Goal: Information Seeking & Learning: Learn about a topic

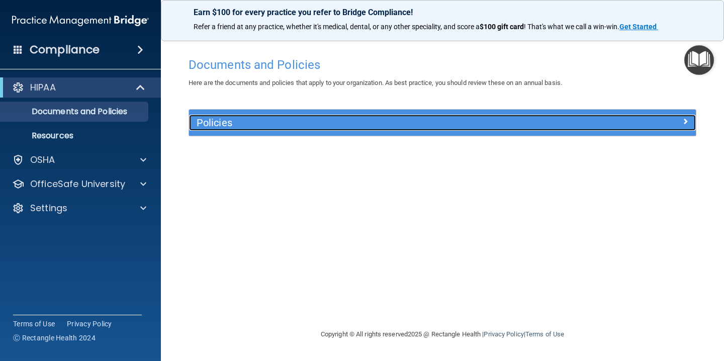
click at [231, 123] on h5 "Policies" at bounding box center [379, 122] width 365 height 11
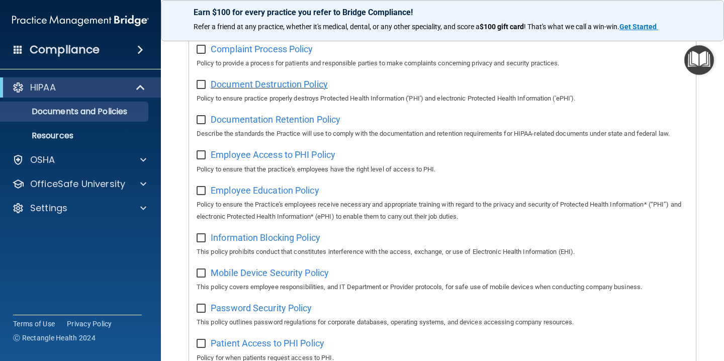
scroll to position [215, 0]
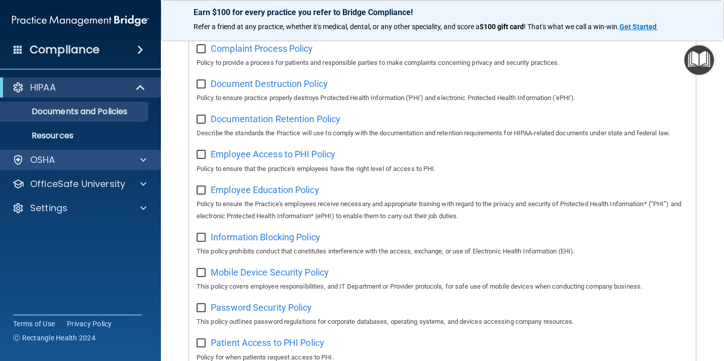
click at [144, 166] on div "OSHA" at bounding box center [80, 160] width 161 height 20
click at [144, 162] on span at bounding box center [143, 160] width 6 height 12
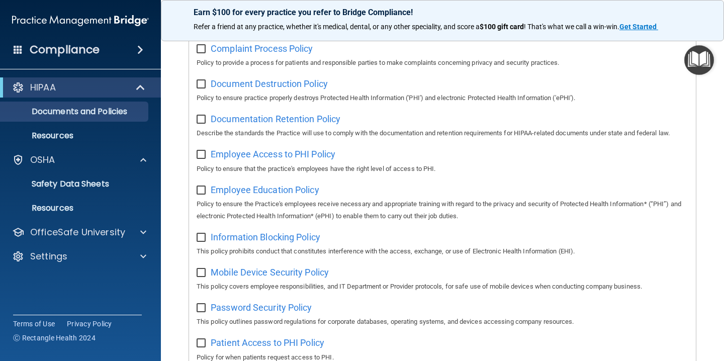
click at [97, 56] on h4 "Compliance" at bounding box center [65, 50] width 70 height 14
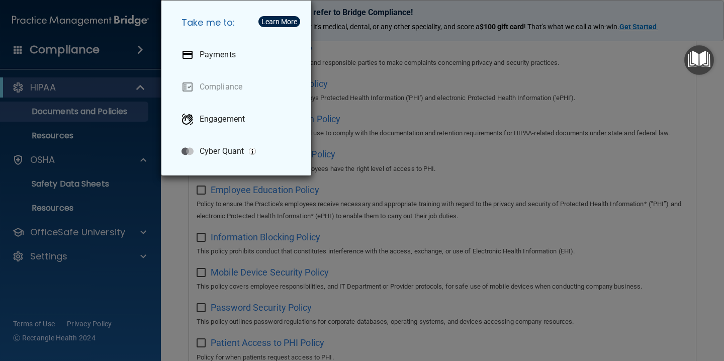
click at [82, 92] on div "Take me to: Payments Compliance Engagement Cyber Quant" at bounding box center [362, 180] width 724 height 361
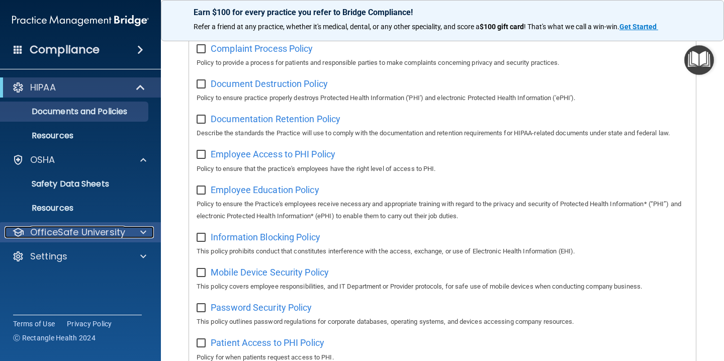
click at [92, 234] on p "OfficeSafe University" at bounding box center [77, 232] width 95 height 12
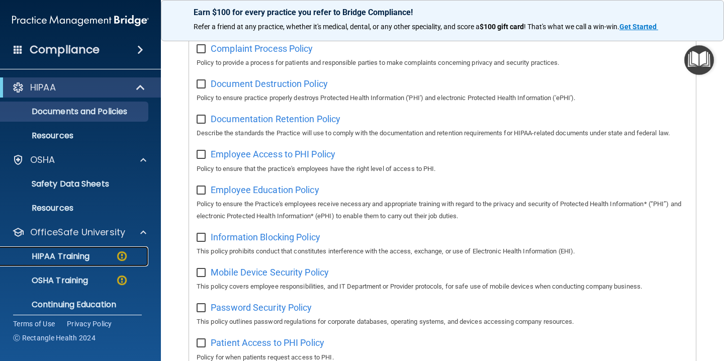
click at [82, 253] on p "HIPAA Training" at bounding box center [48, 256] width 83 height 10
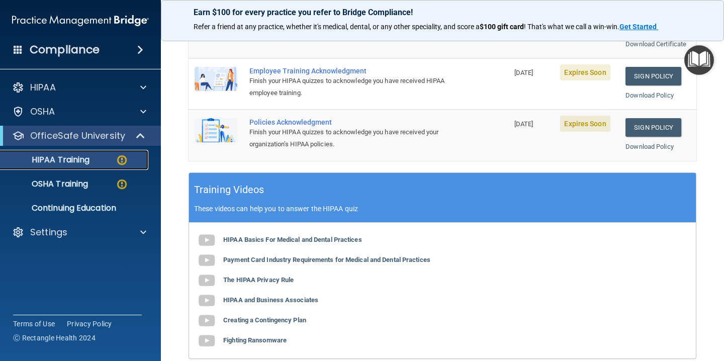
scroll to position [277, 0]
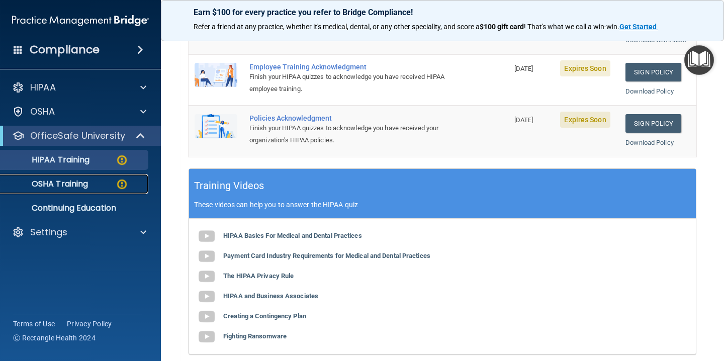
click at [87, 185] on p "OSHA Training" at bounding box center [47, 184] width 81 height 10
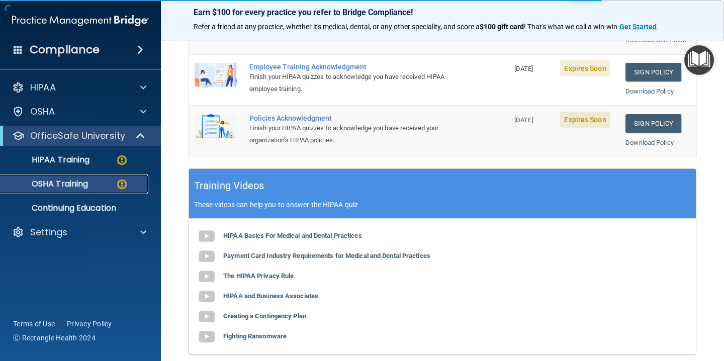
scroll to position [160, 0]
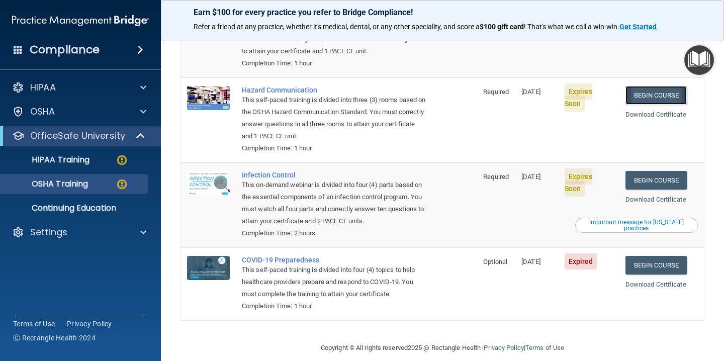
click at [655, 86] on link "Begin Course" at bounding box center [656, 95] width 61 height 19
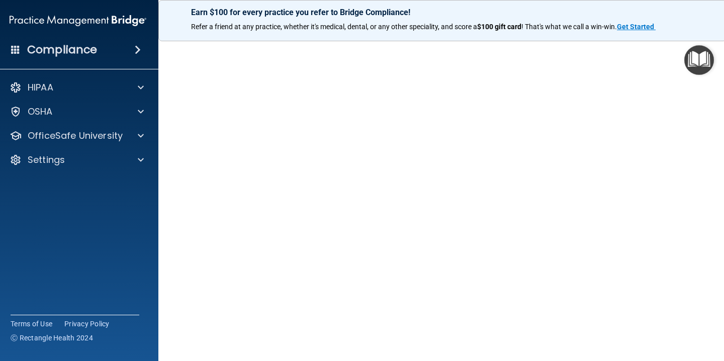
scroll to position [17, 0]
